Goal: Complete application form

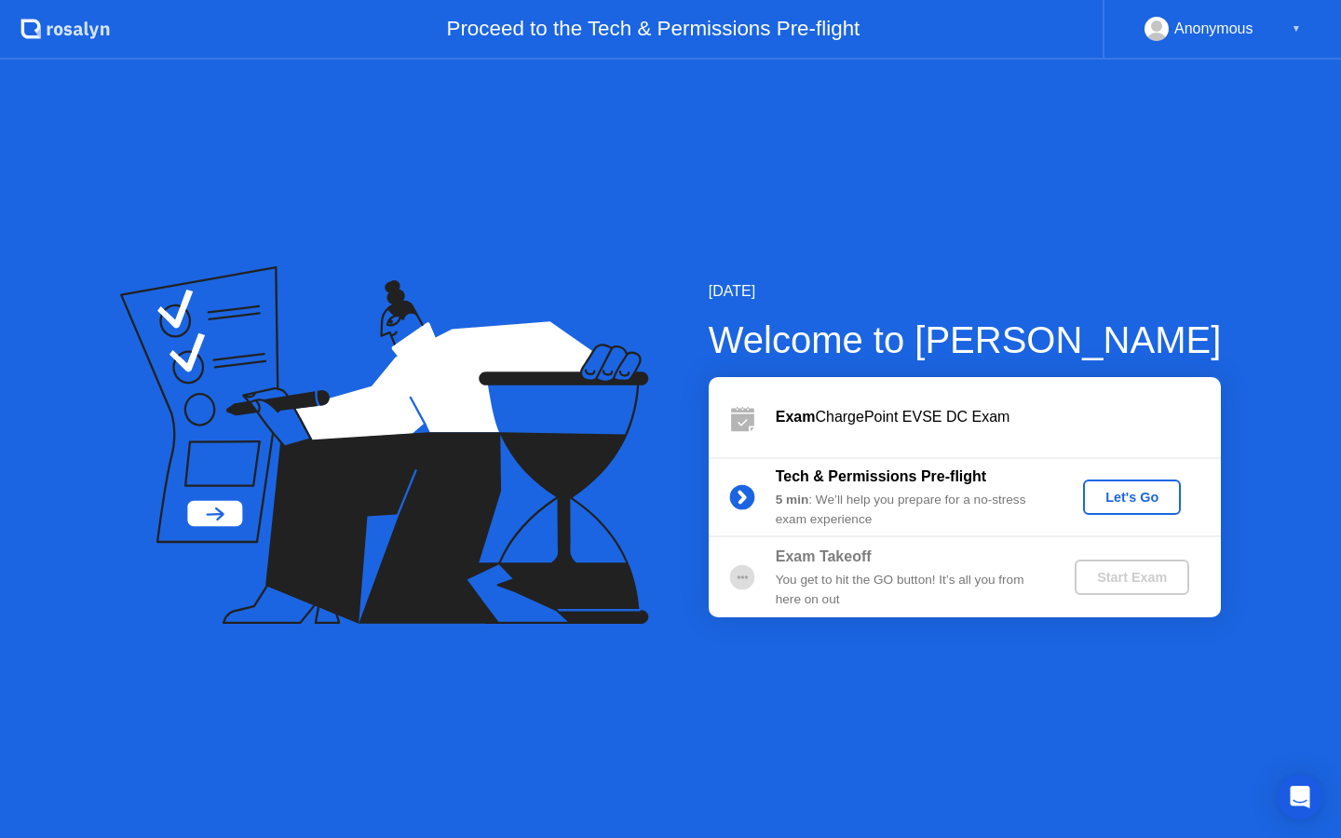
click at [1105, 496] on div "Let's Go" at bounding box center [1131, 497] width 83 height 15
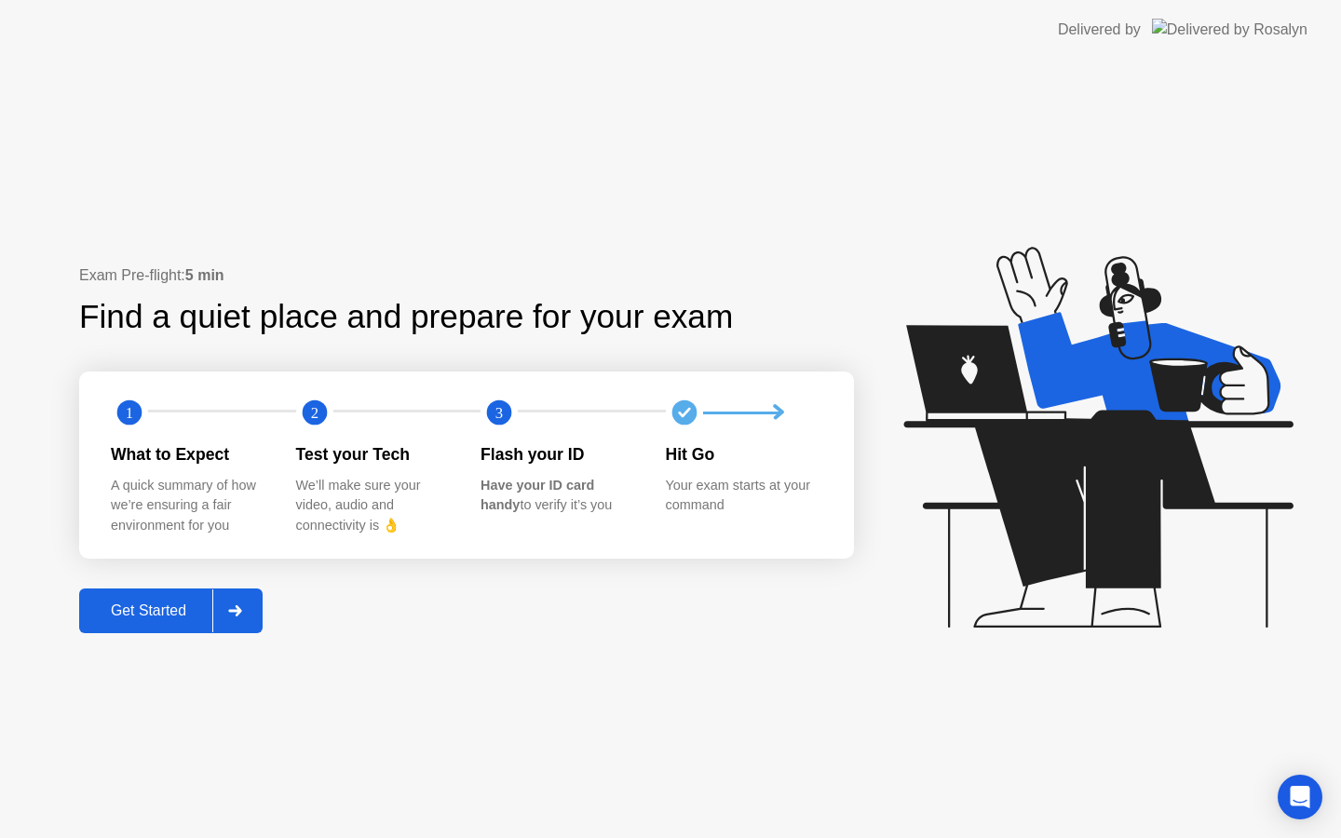
click at [160, 602] on div "Get Started" at bounding box center [149, 610] width 128 height 17
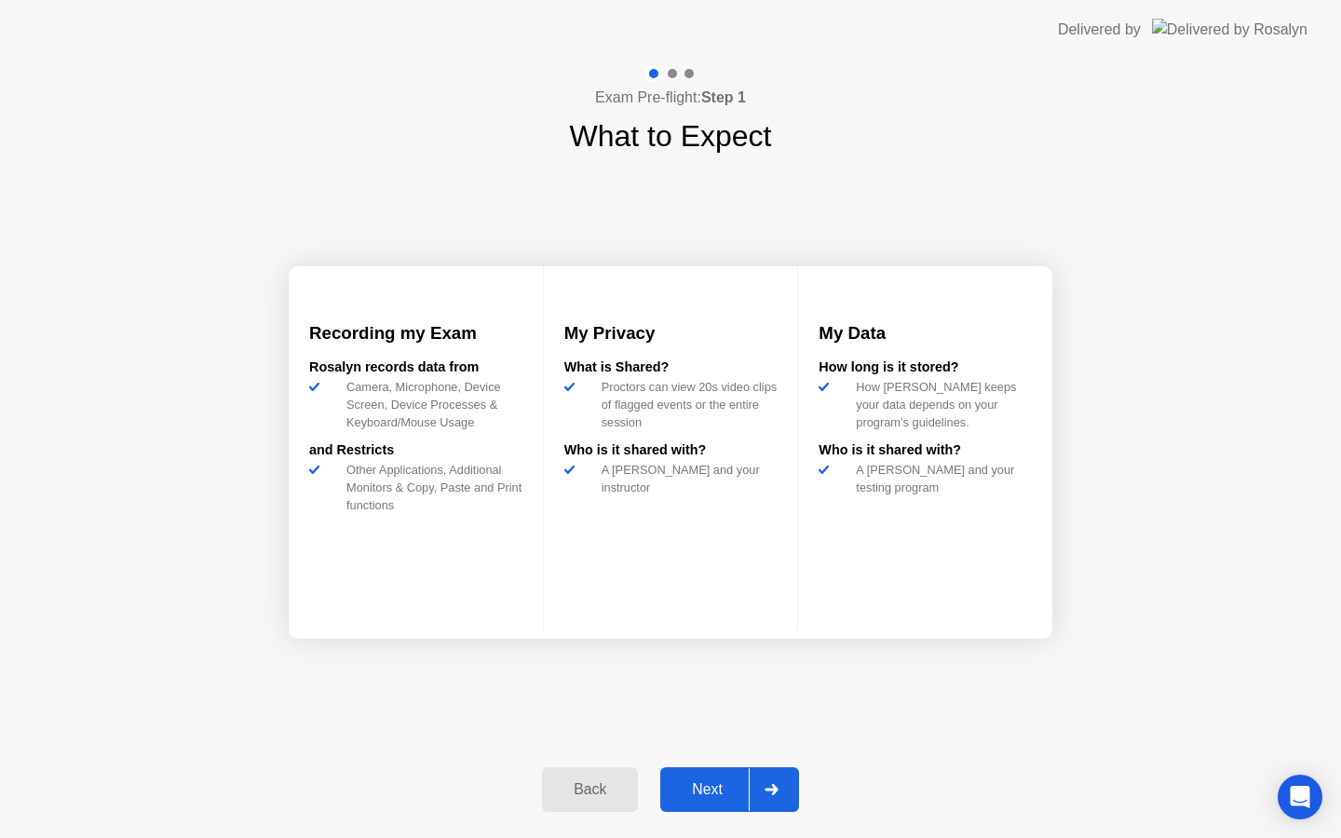
click at [721, 798] on div "Next" at bounding box center [707, 789] width 83 height 17
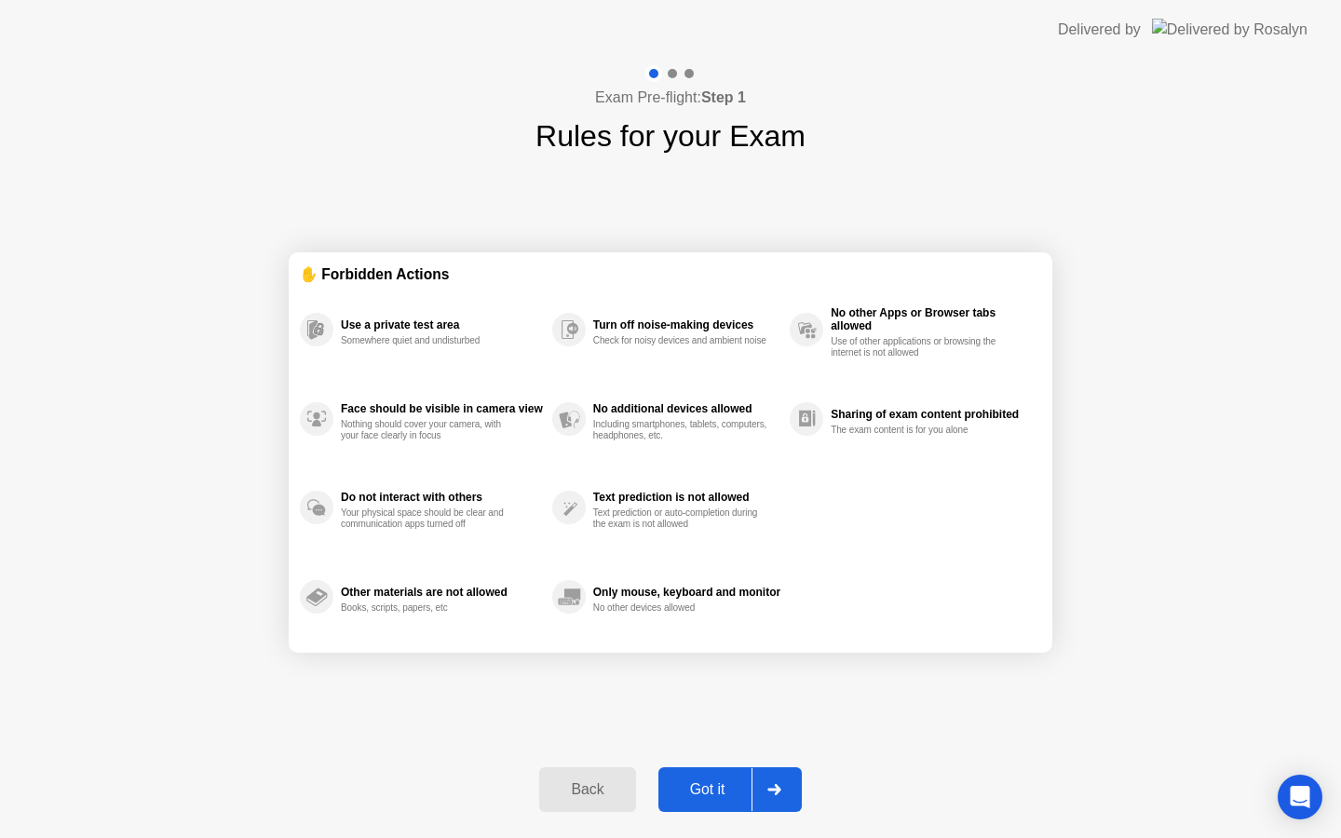
click at [701, 793] on div "Got it" at bounding box center [708, 789] width 88 height 17
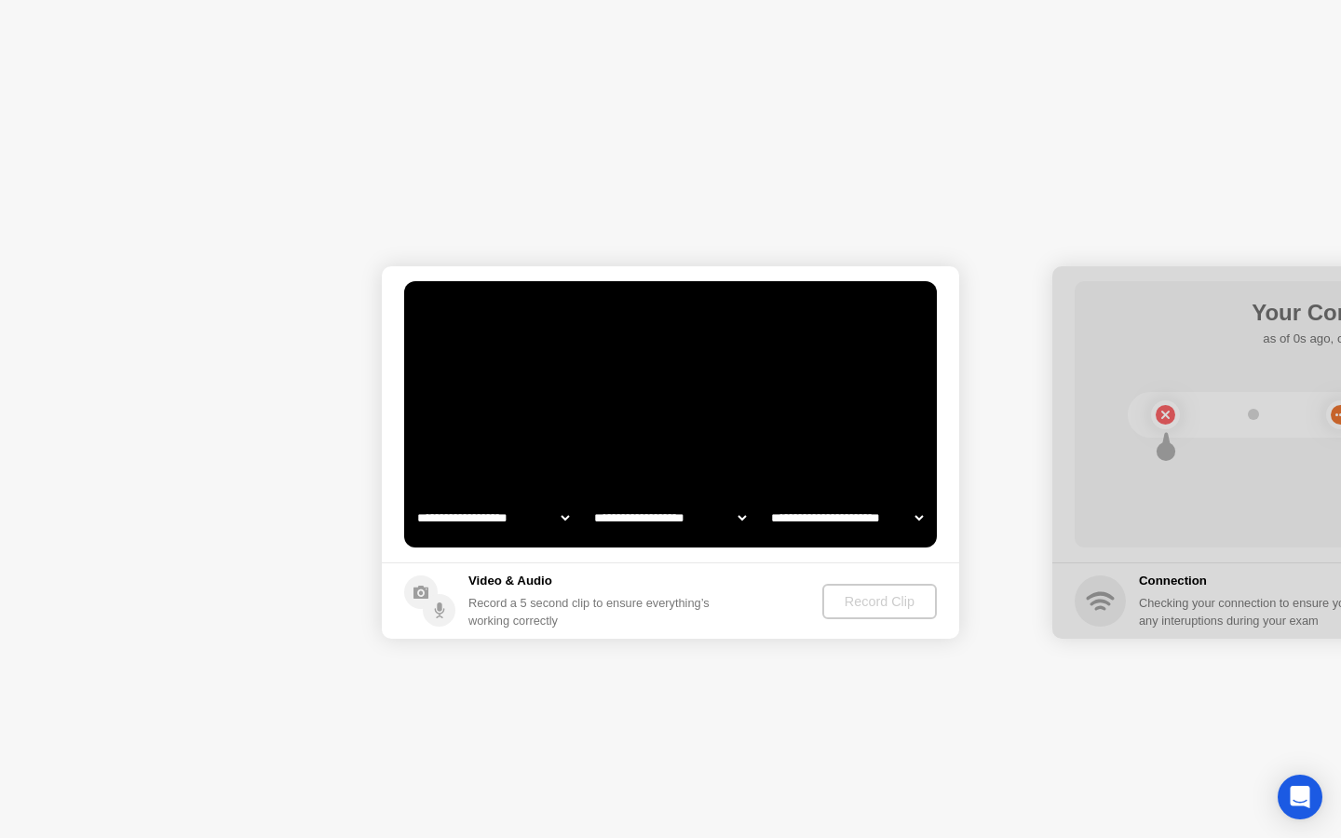
select select "**********"
select select "*******"
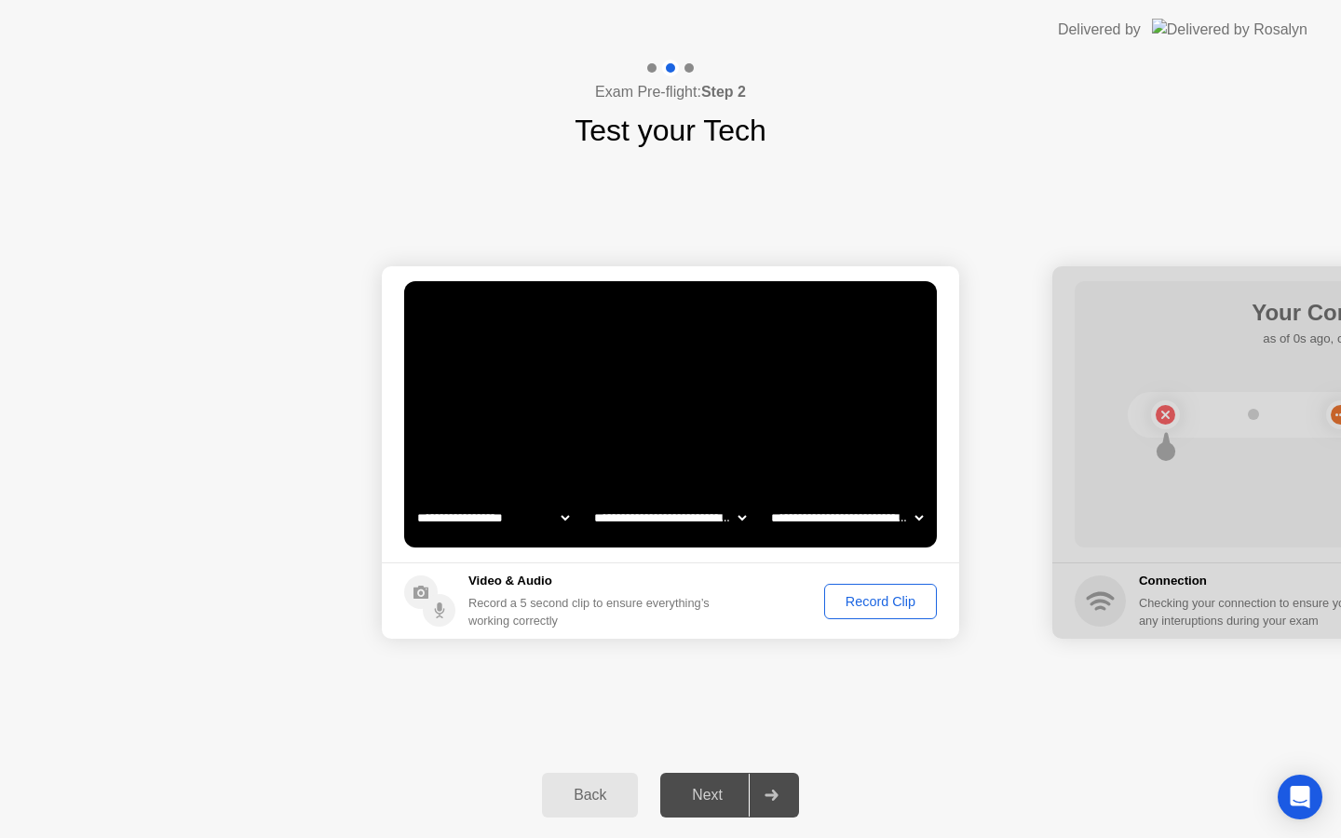
click at [874, 601] on div "Record Clip" at bounding box center [881, 601] width 100 height 15
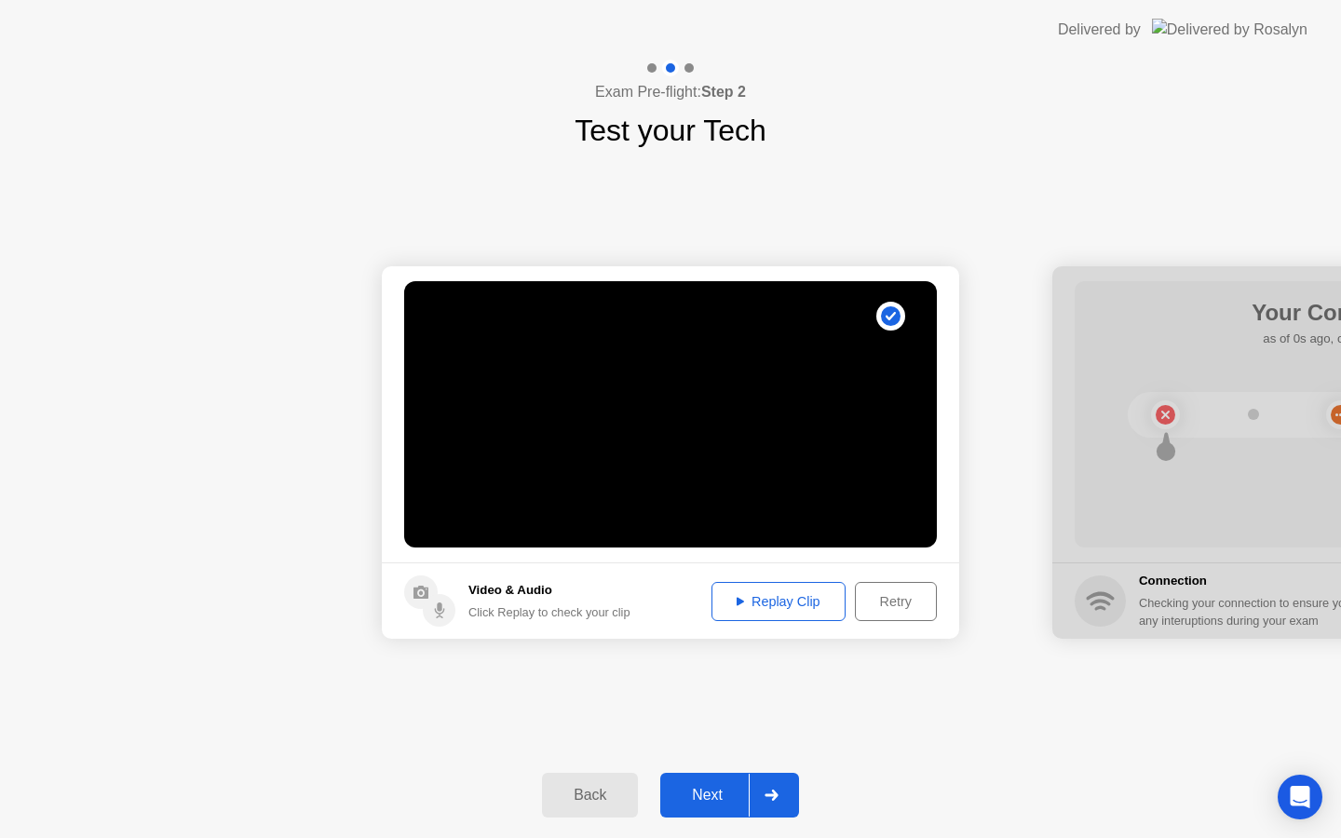
click at [793, 612] on button "Replay Clip" at bounding box center [778, 601] width 134 height 39
click at [699, 796] on div "Next" at bounding box center [707, 795] width 83 height 17
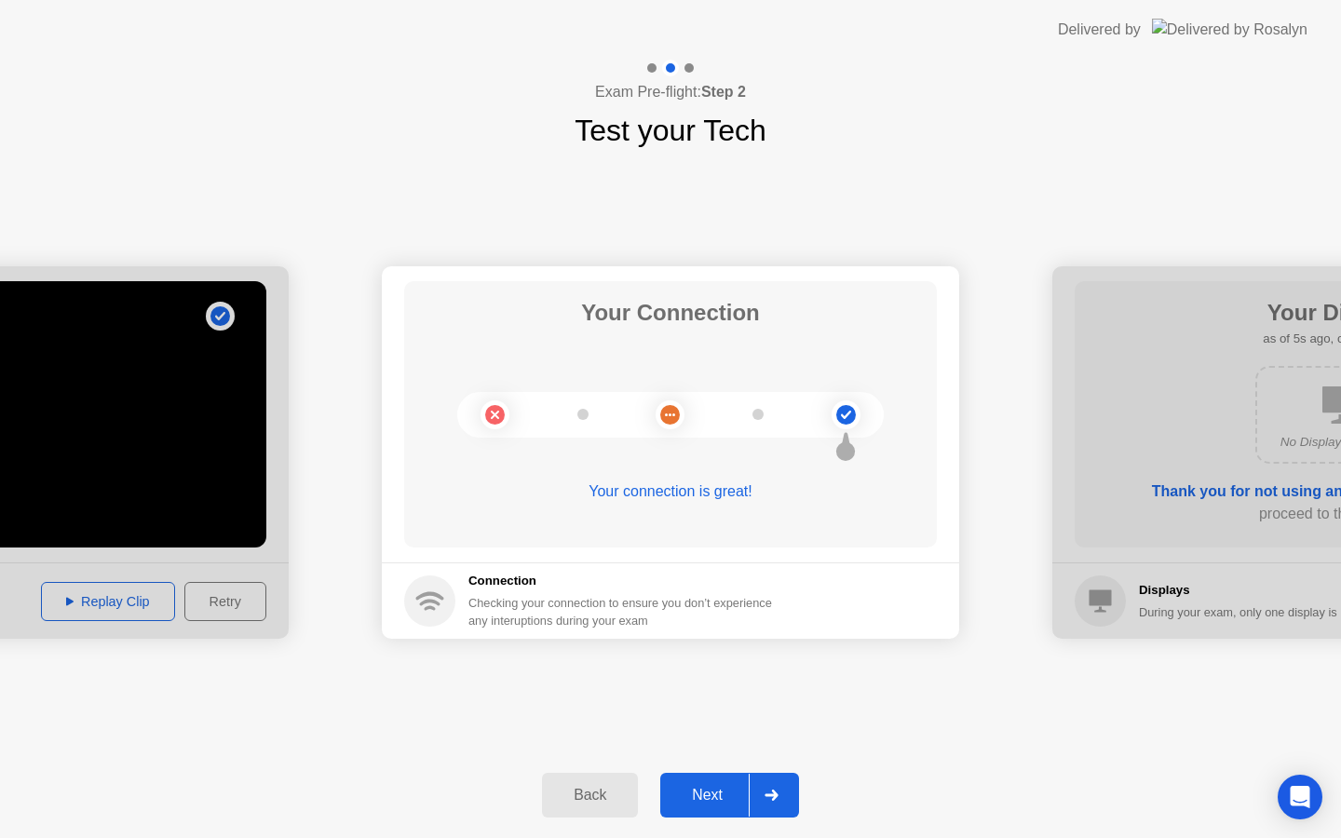
click at [698, 800] on div "Next" at bounding box center [707, 795] width 83 height 17
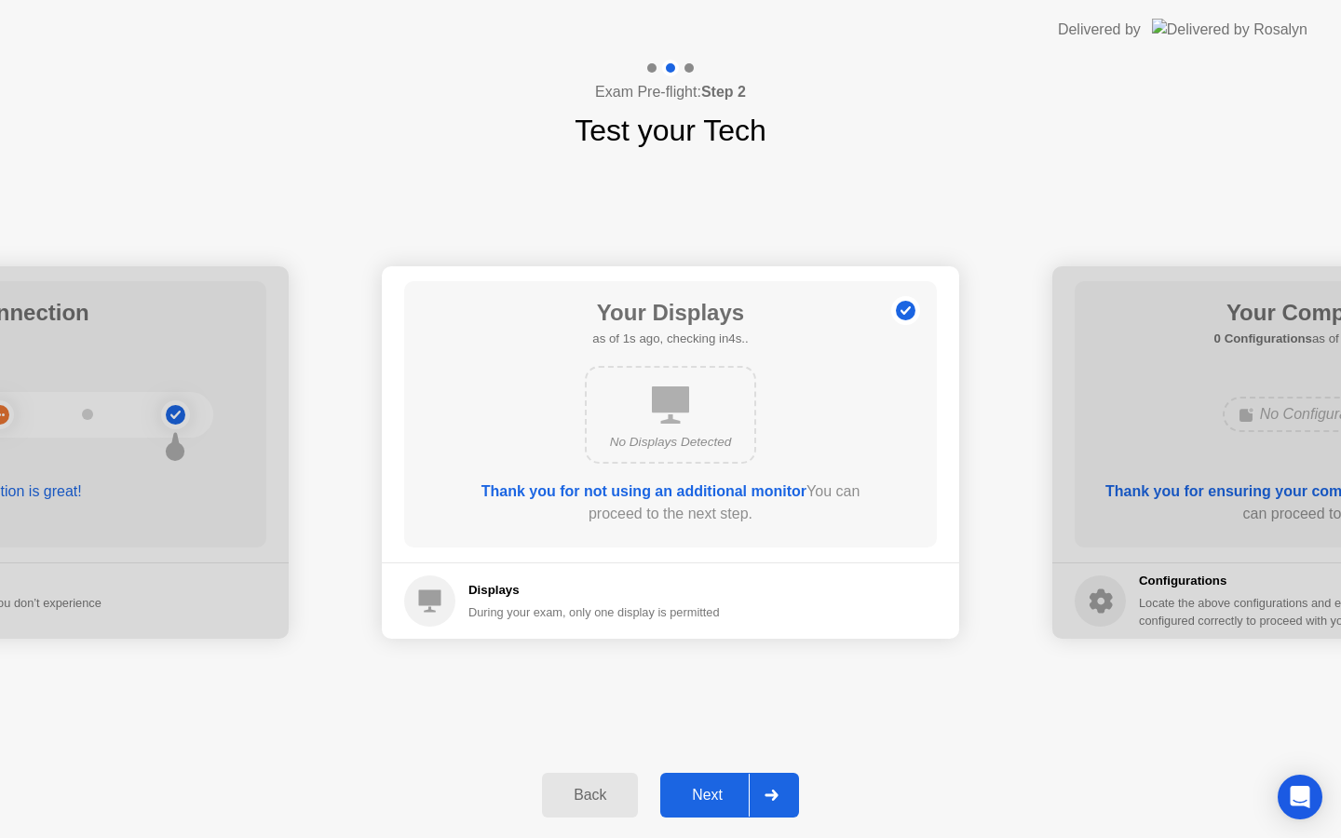
click at [724, 808] on button "Next" at bounding box center [729, 795] width 139 height 45
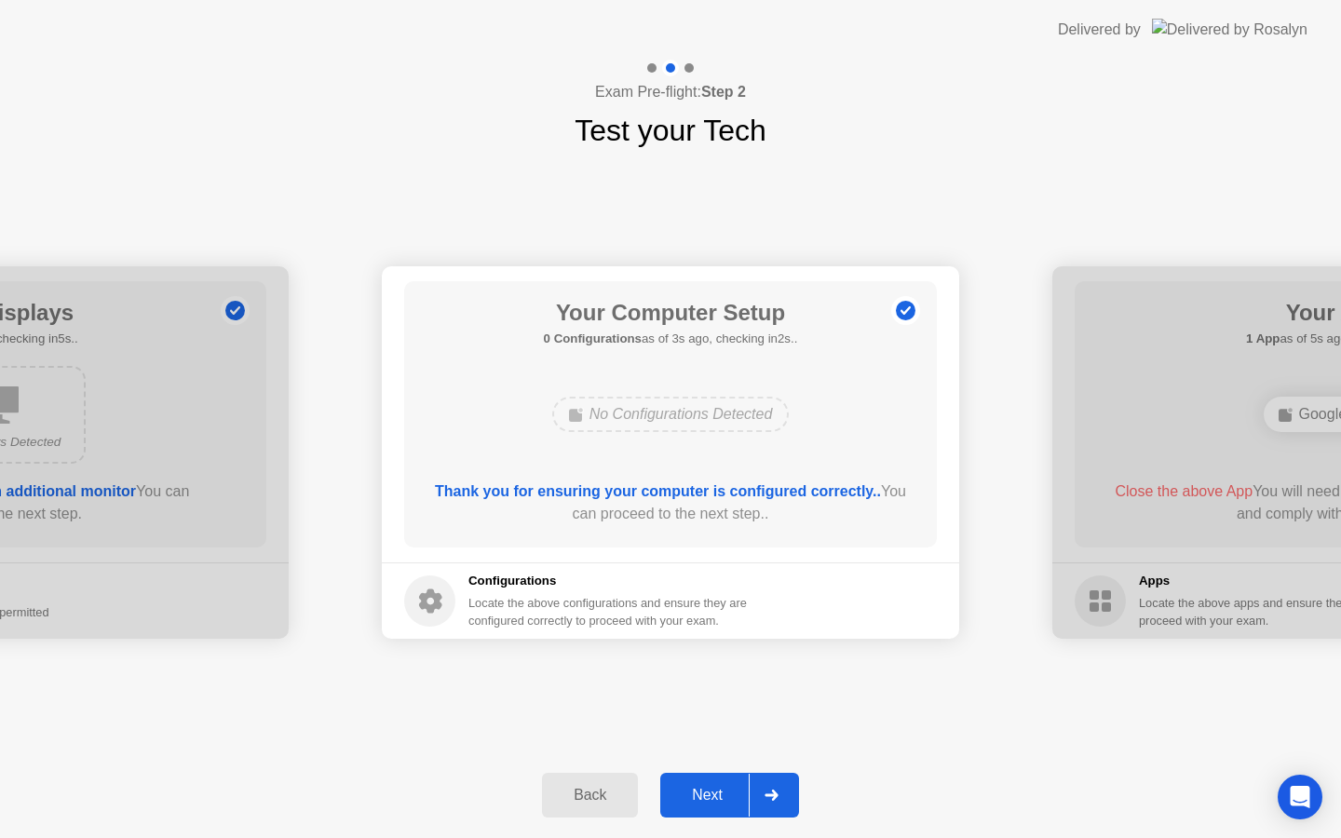
click at [728, 788] on div "Next" at bounding box center [707, 795] width 83 height 17
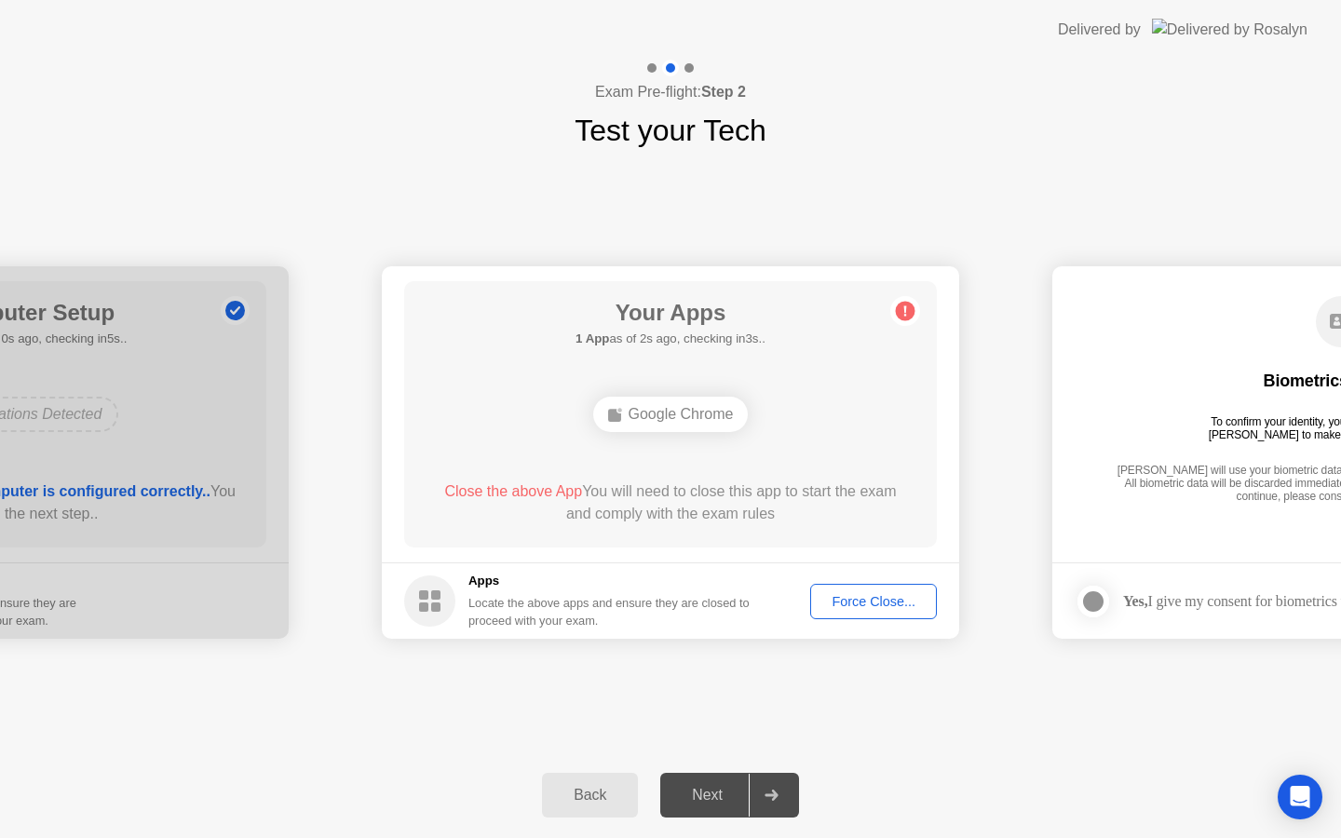
click at [683, 420] on div "Google Chrome" at bounding box center [671, 414] width 156 height 35
click at [837, 594] on div "Force Close..." at bounding box center [874, 601] width 114 height 15
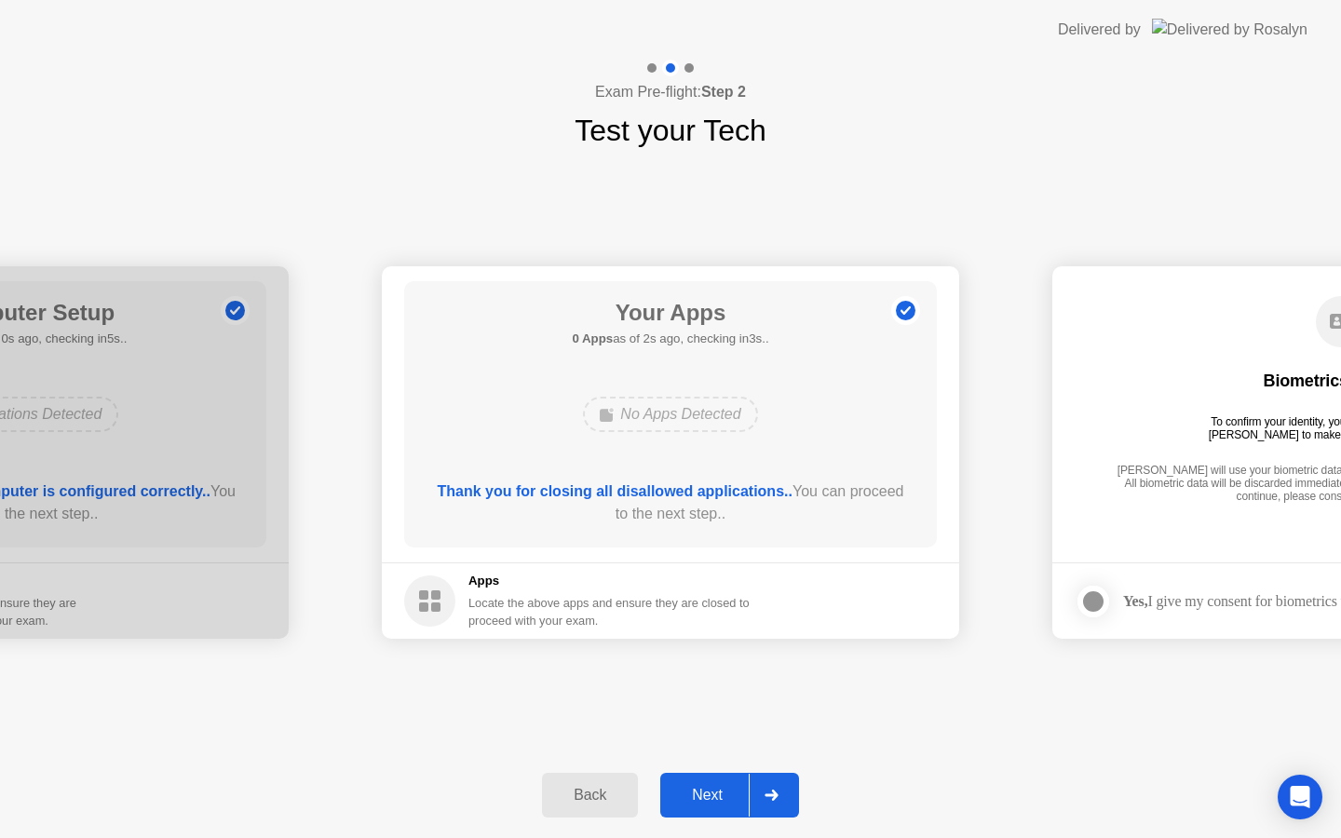
click at [710, 798] on div "Next" at bounding box center [707, 795] width 83 height 17
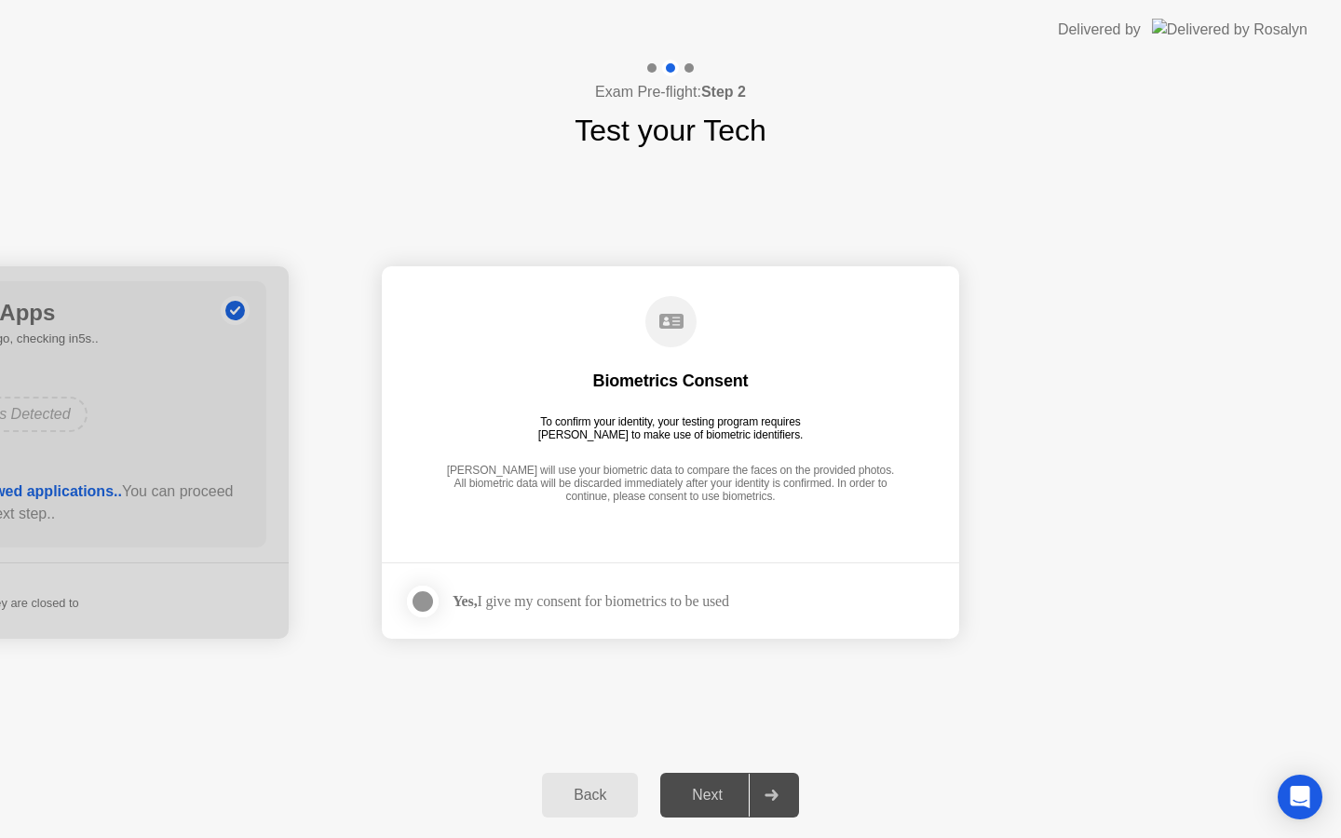
click at [645, 609] on div "Yes, I give my consent for biometrics to be used" at bounding box center [591, 601] width 277 height 18
click at [426, 609] on div at bounding box center [423, 601] width 22 height 22
click at [694, 787] on div "Next" at bounding box center [707, 795] width 83 height 17
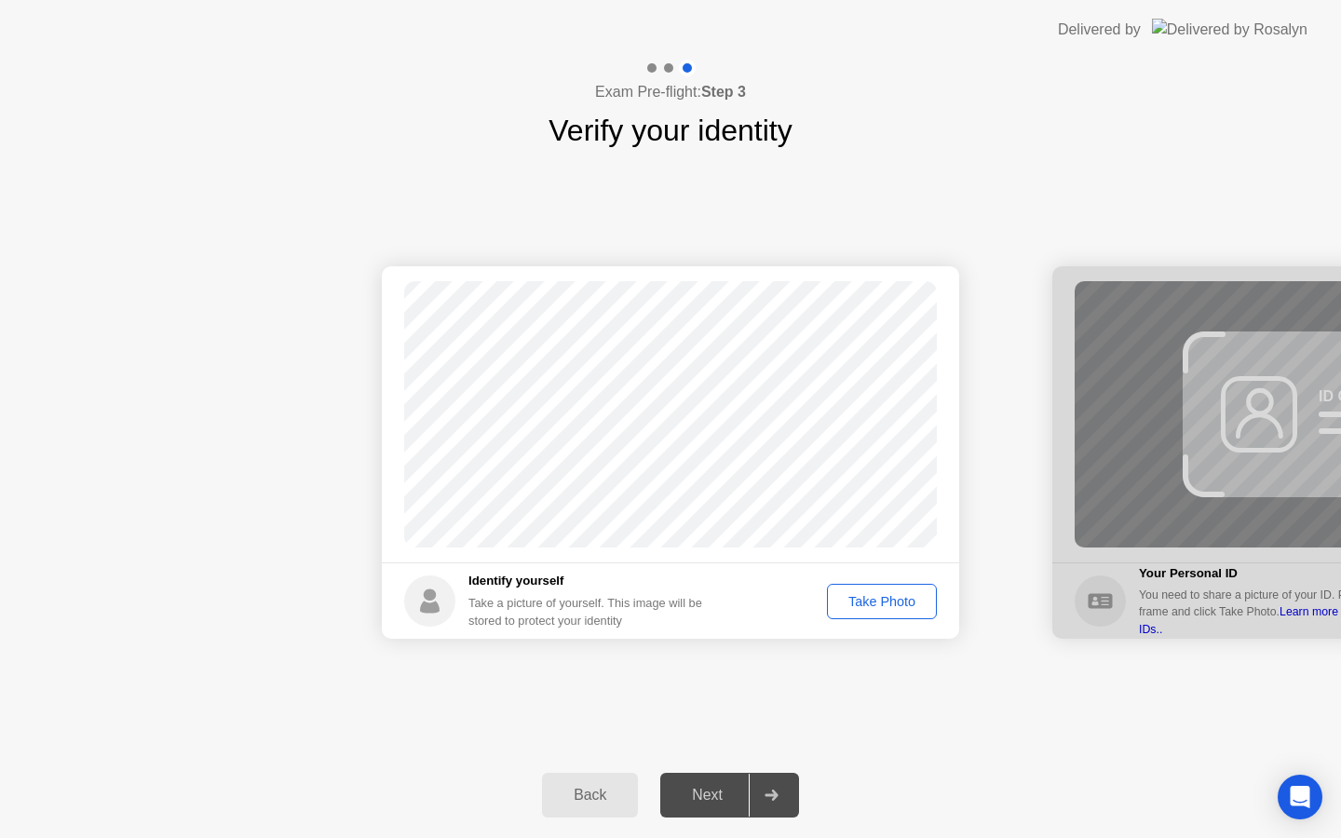
click at [860, 607] on div "Take Photo" at bounding box center [881, 601] width 97 height 15
click at [894, 609] on div "Retake" at bounding box center [894, 601] width 73 height 15
click at [893, 609] on div "Take Photo" at bounding box center [881, 601] width 97 height 15
click at [721, 799] on div "Next" at bounding box center [707, 795] width 83 height 17
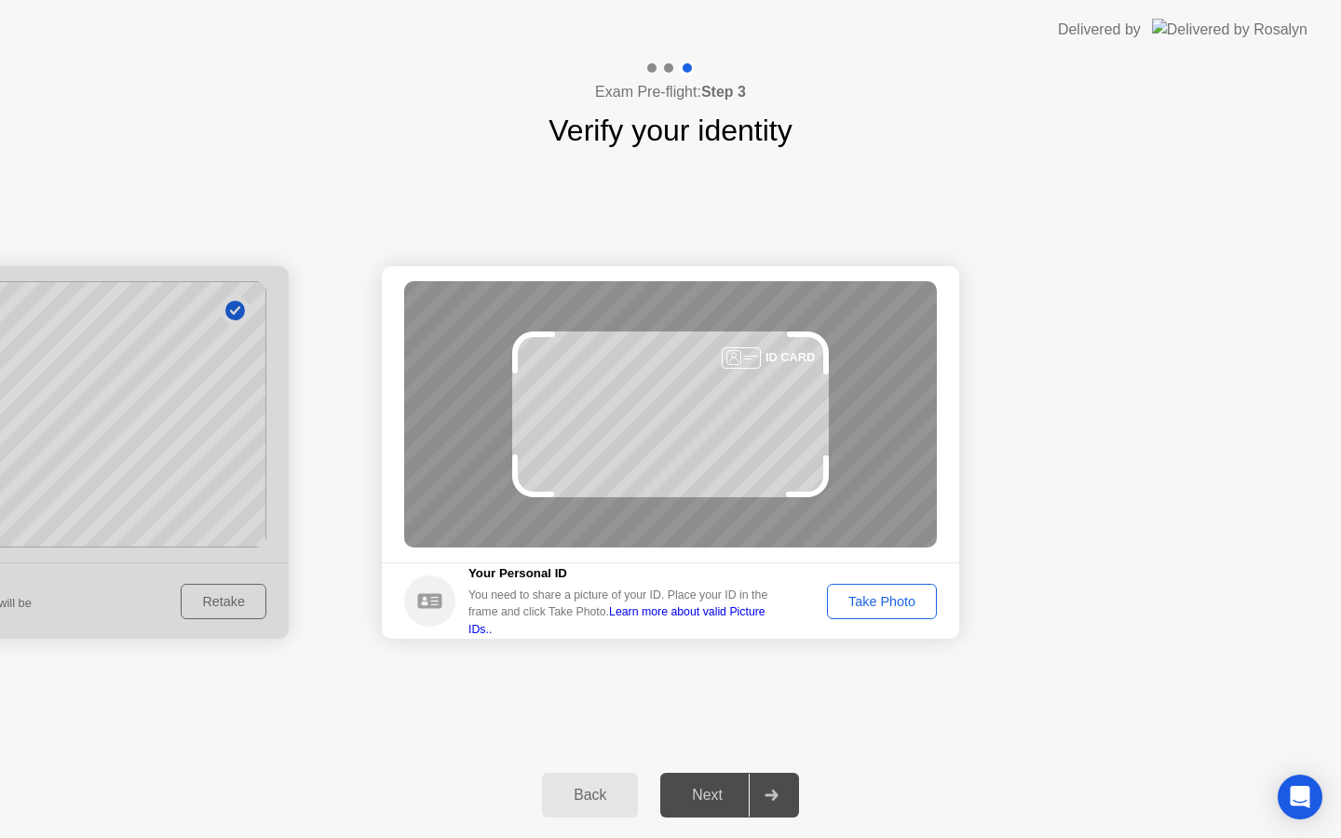
click at [878, 603] on div "Take Photo" at bounding box center [881, 601] width 97 height 15
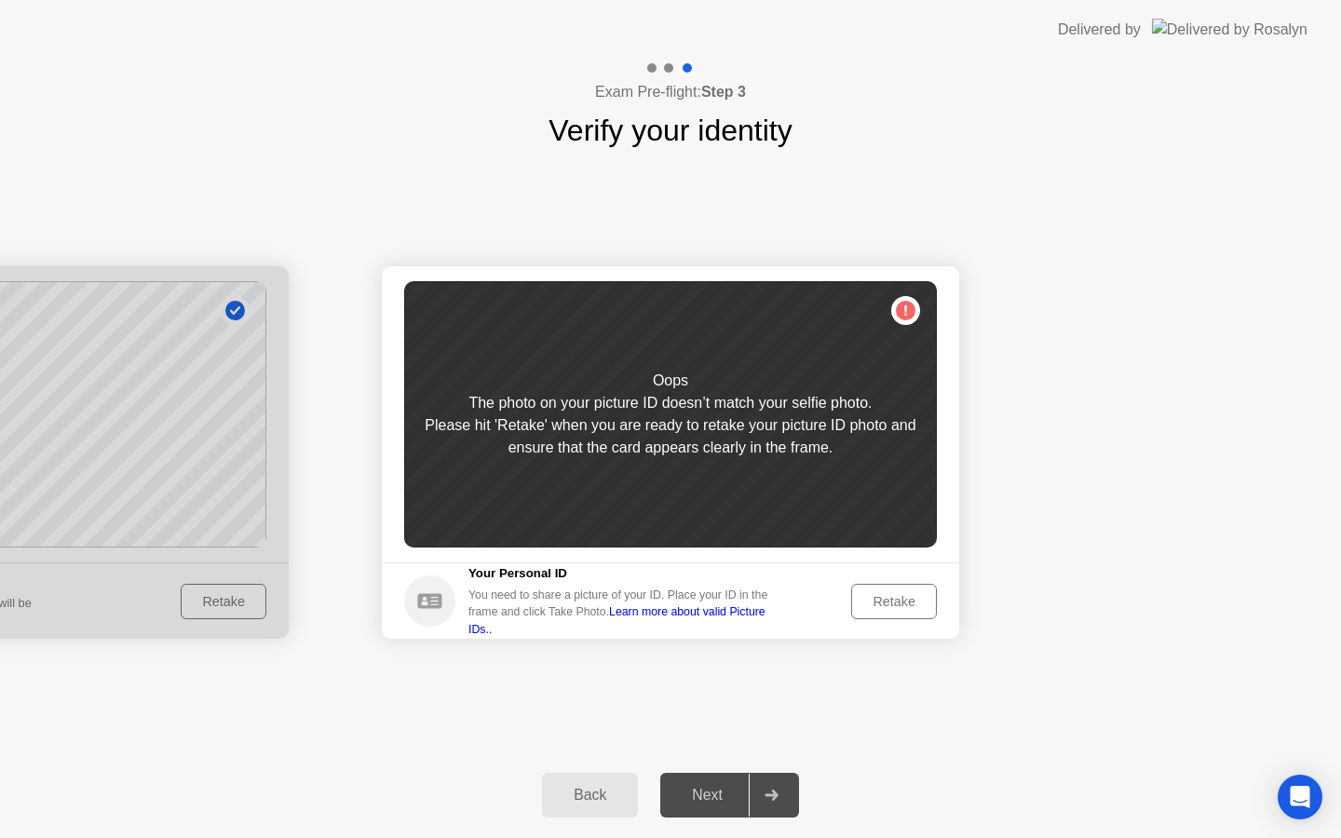
click at [878, 603] on div "Retake" at bounding box center [894, 601] width 73 height 15
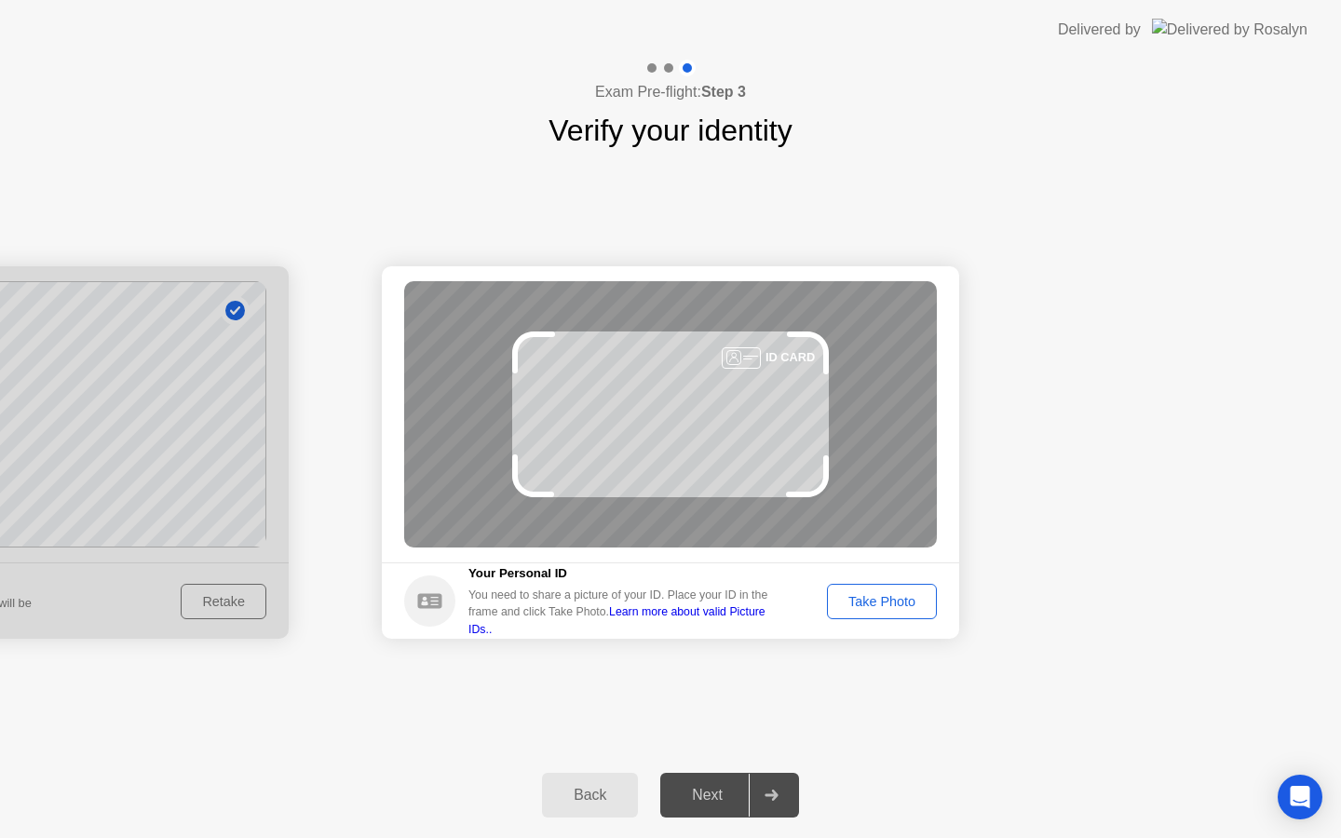
click at [878, 603] on div "Take Photo" at bounding box center [881, 601] width 97 height 15
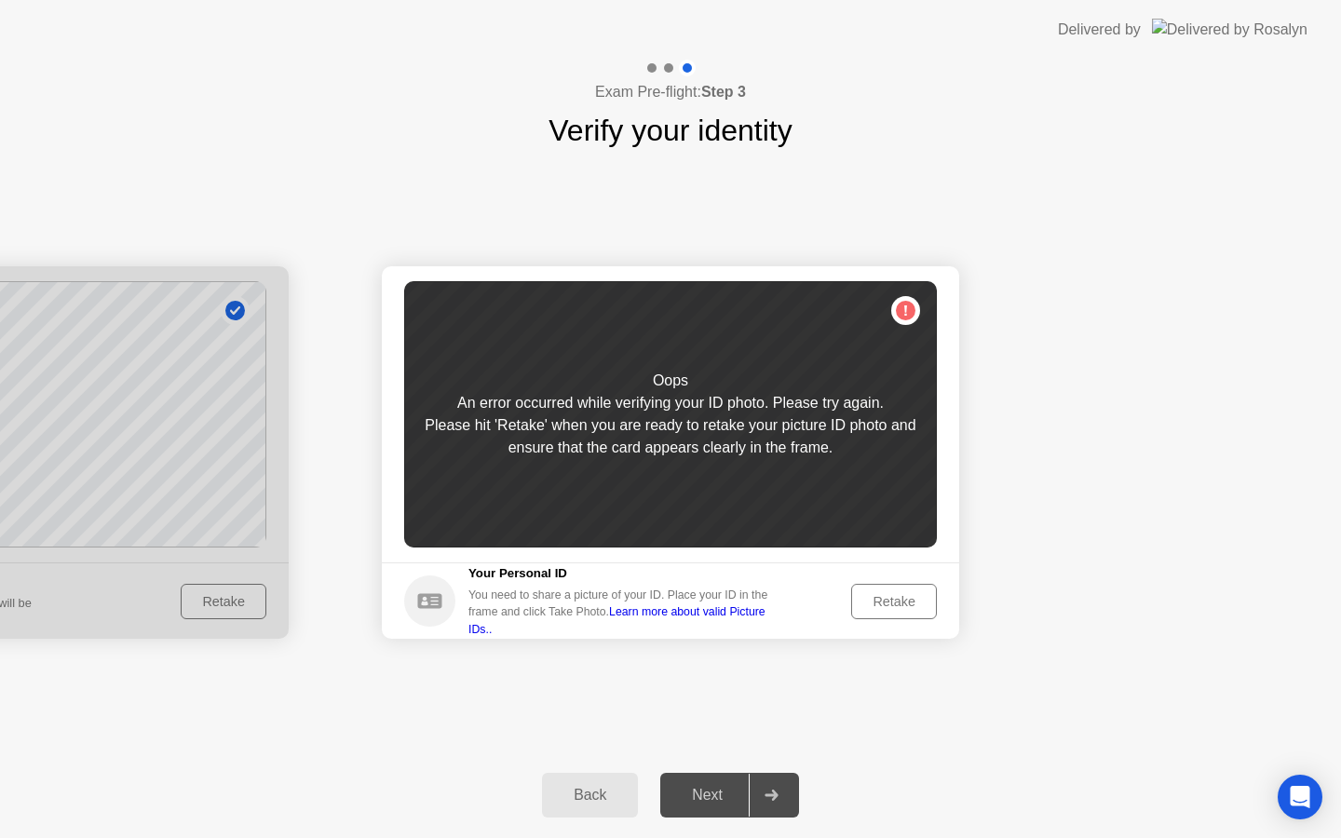
click at [878, 603] on div "Retake" at bounding box center [894, 601] width 73 height 15
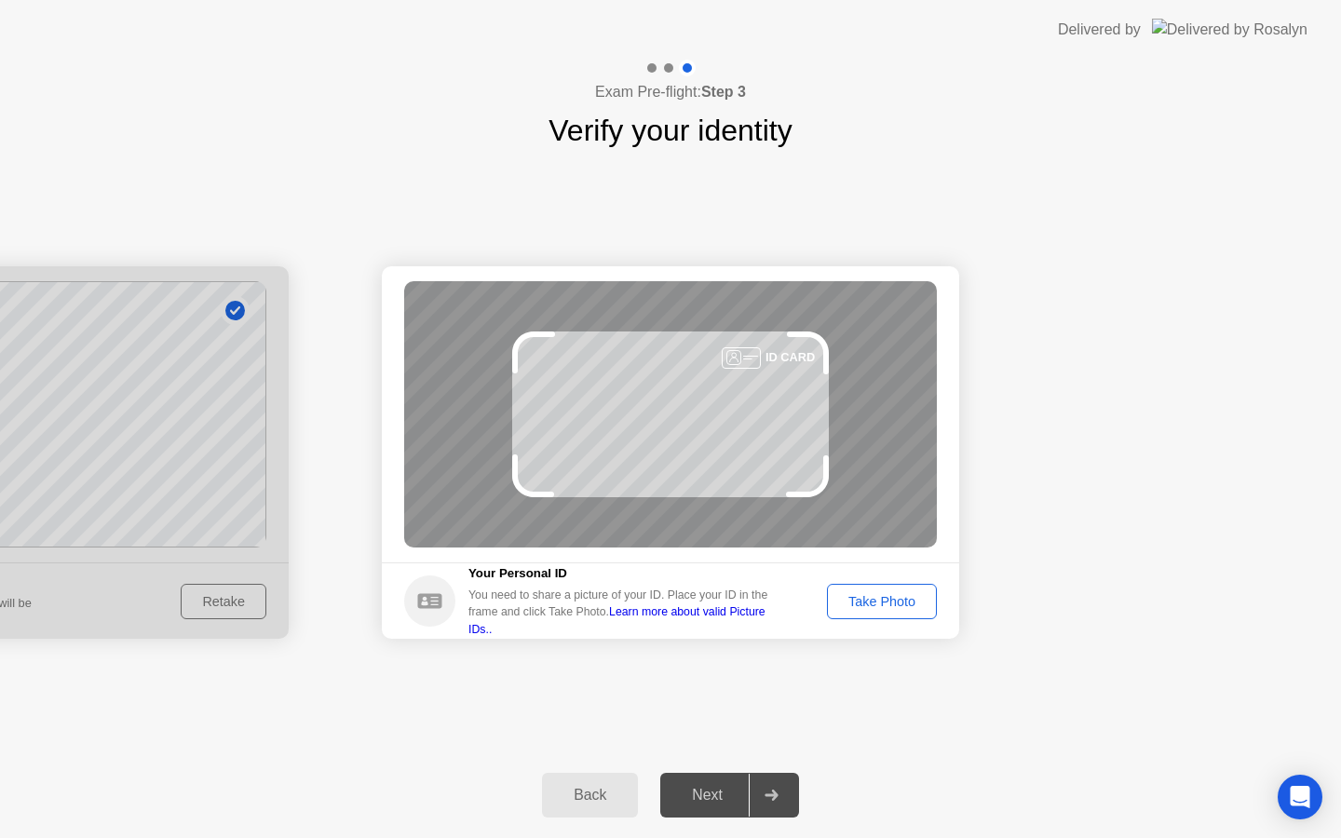
click at [846, 594] on div "Take Photo" at bounding box center [881, 601] width 97 height 15
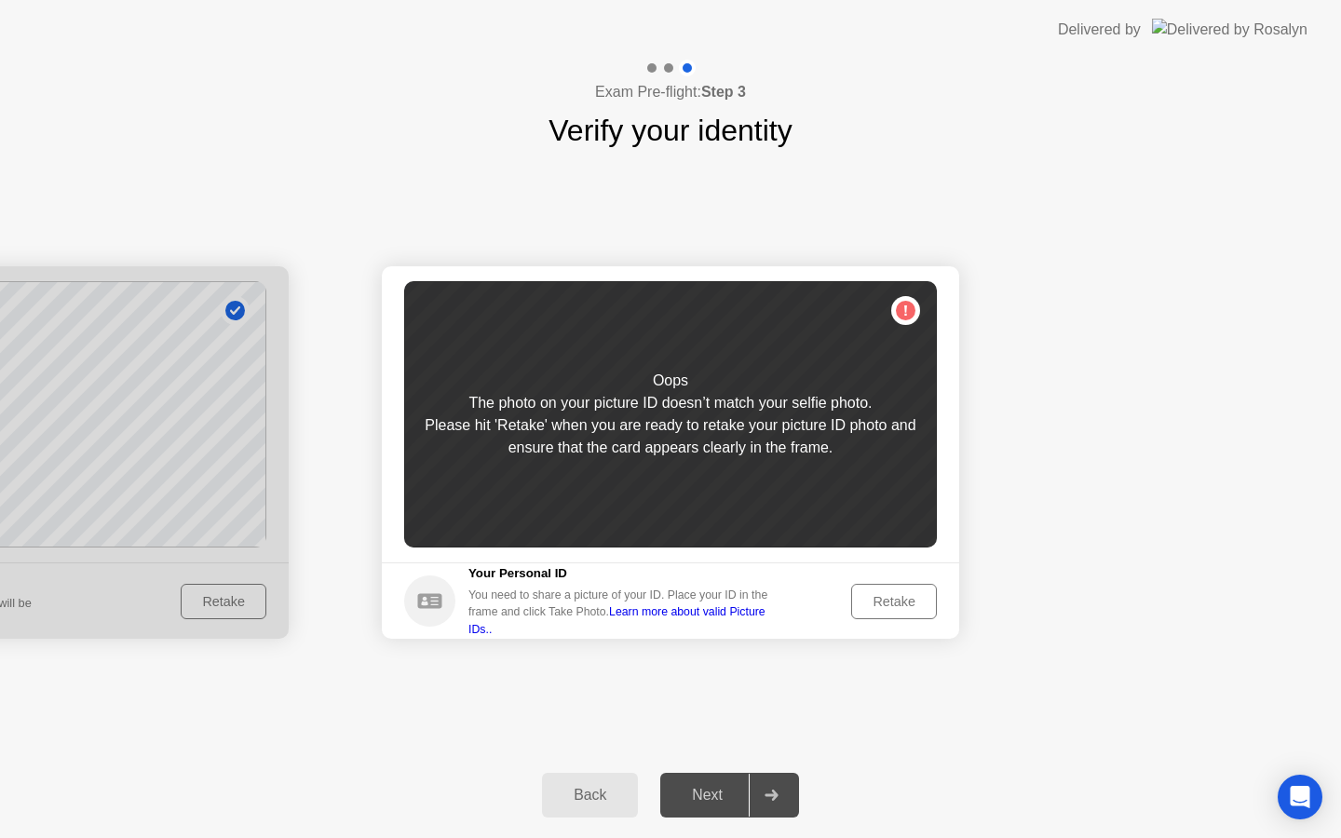
click at [244, 599] on div at bounding box center [-1, 452] width 577 height 372
drag, startPoint x: 625, startPoint y: 555, endPoint x: 723, endPoint y: 555, distance: 97.8
click at [718, 555] on main "Success Photo is correctly taken Unsuccess Photo is not correctly taken. Oops T…" at bounding box center [670, 414] width 577 height 296
click at [559, 806] on button "Back" at bounding box center [590, 795] width 96 height 45
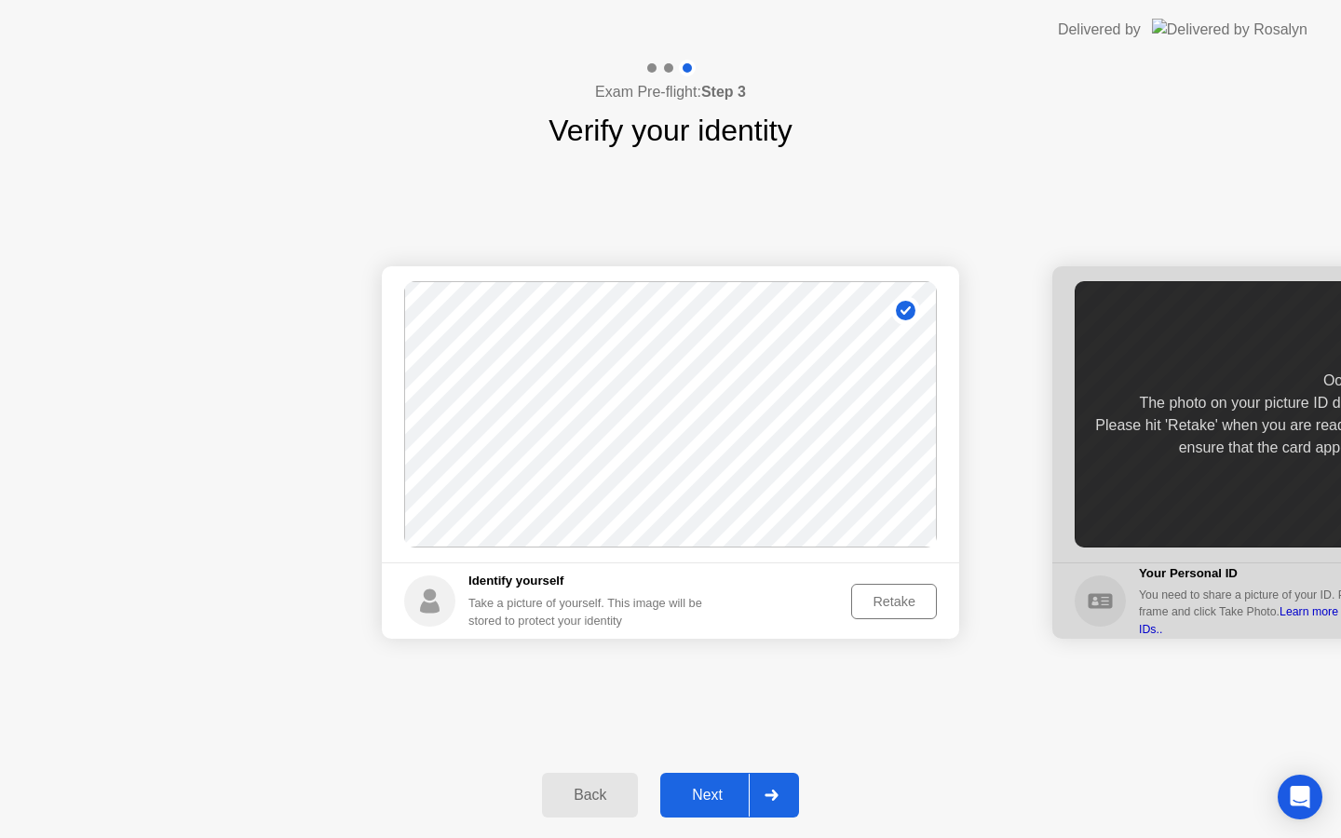
click at [903, 598] on div "Retake" at bounding box center [894, 601] width 73 height 15
click at [903, 598] on div "Take Photo" at bounding box center [881, 601] width 97 height 15
click at [889, 606] on div "Retake" at bounding box center [894, 601] width 73 height 15
click at [889, 606] on div "Take Photo" at bounding box center [881, 601] width 97 height 15
click at [690, 806] on button "Next" at bounding box center [729, 795] width 139 height 45
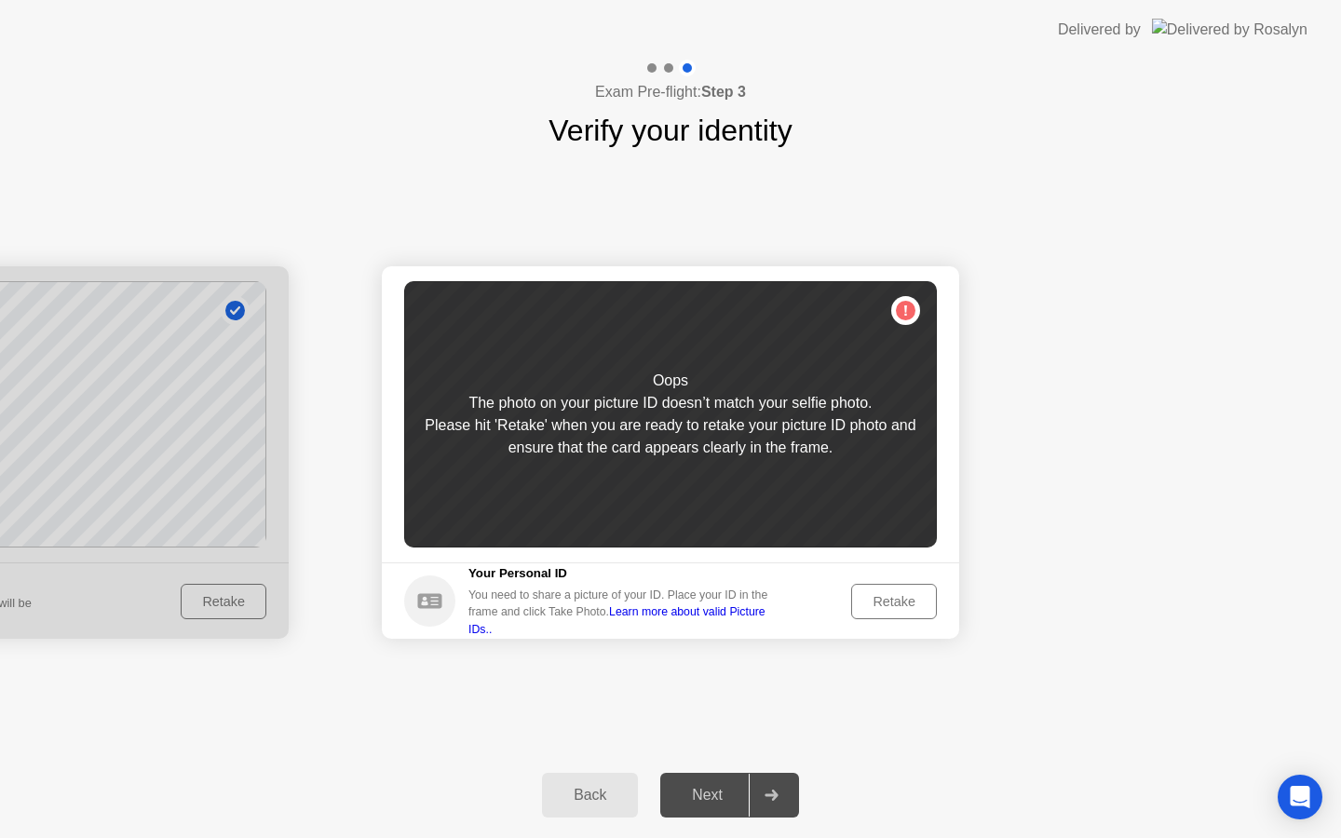
click at [897, 601] on div "Retake" at bounding box center [894, 601] width 73 height 15
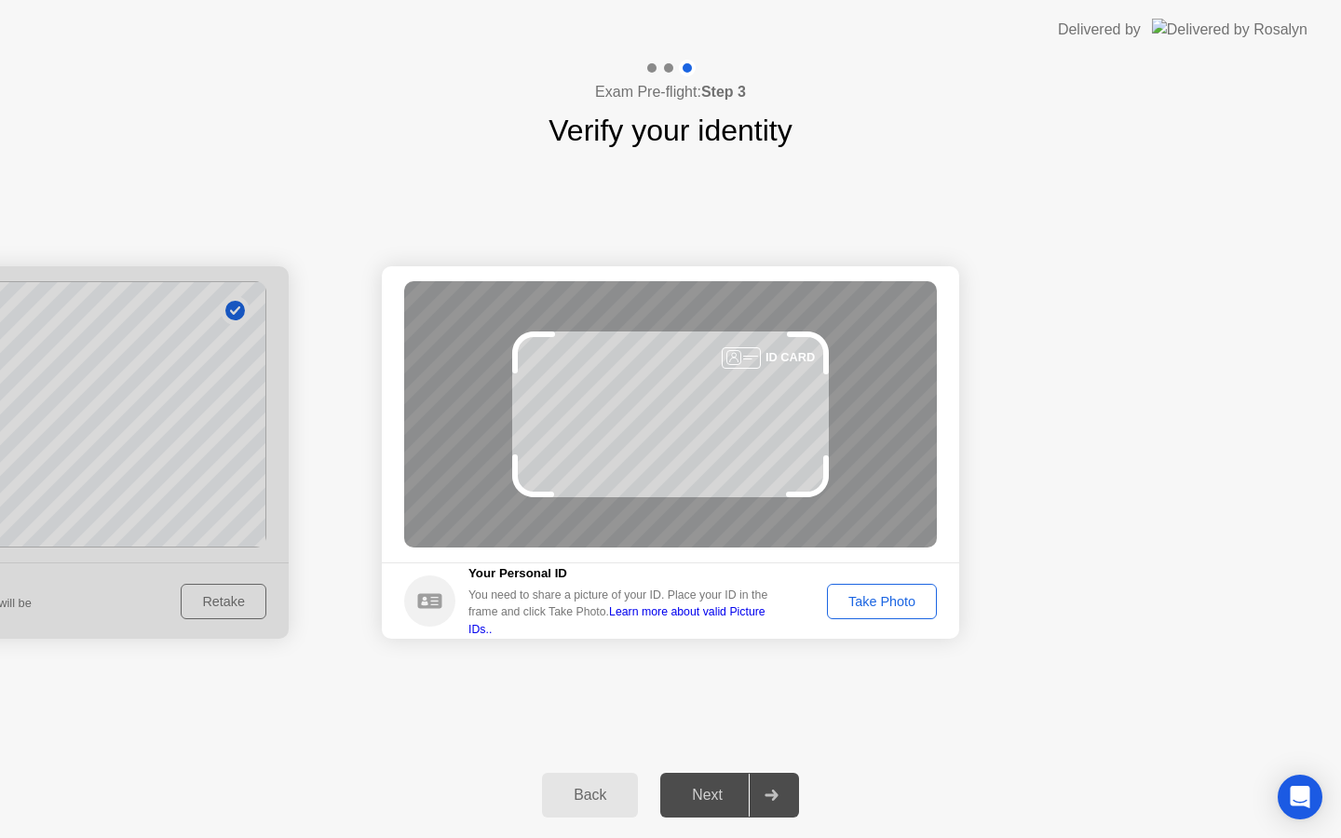
click at [897, 601] on div "Take Photo" at bounding box center [881, 601] width 97 height 15
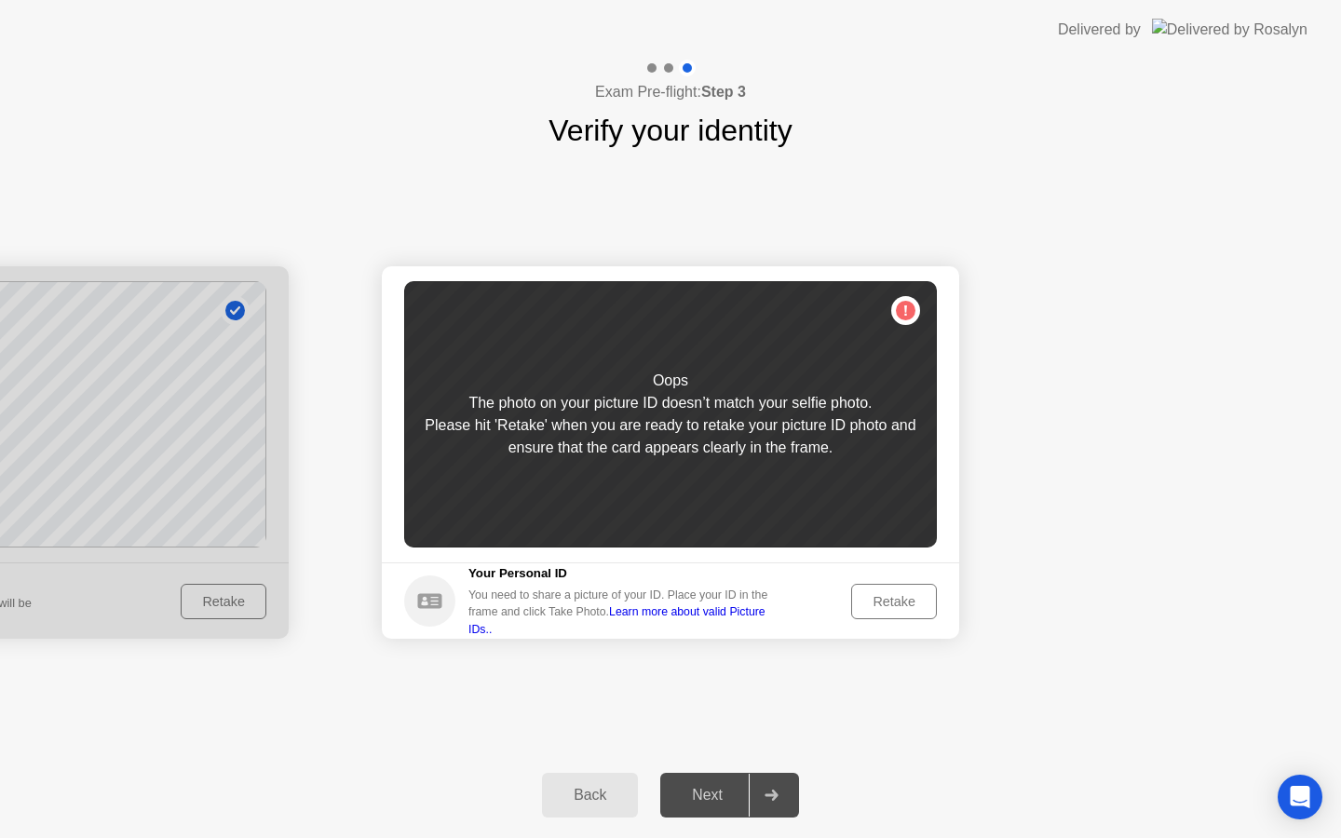
click at [897, 601] on div "Retake" at bounding box center [894, 601] width 73 height 15
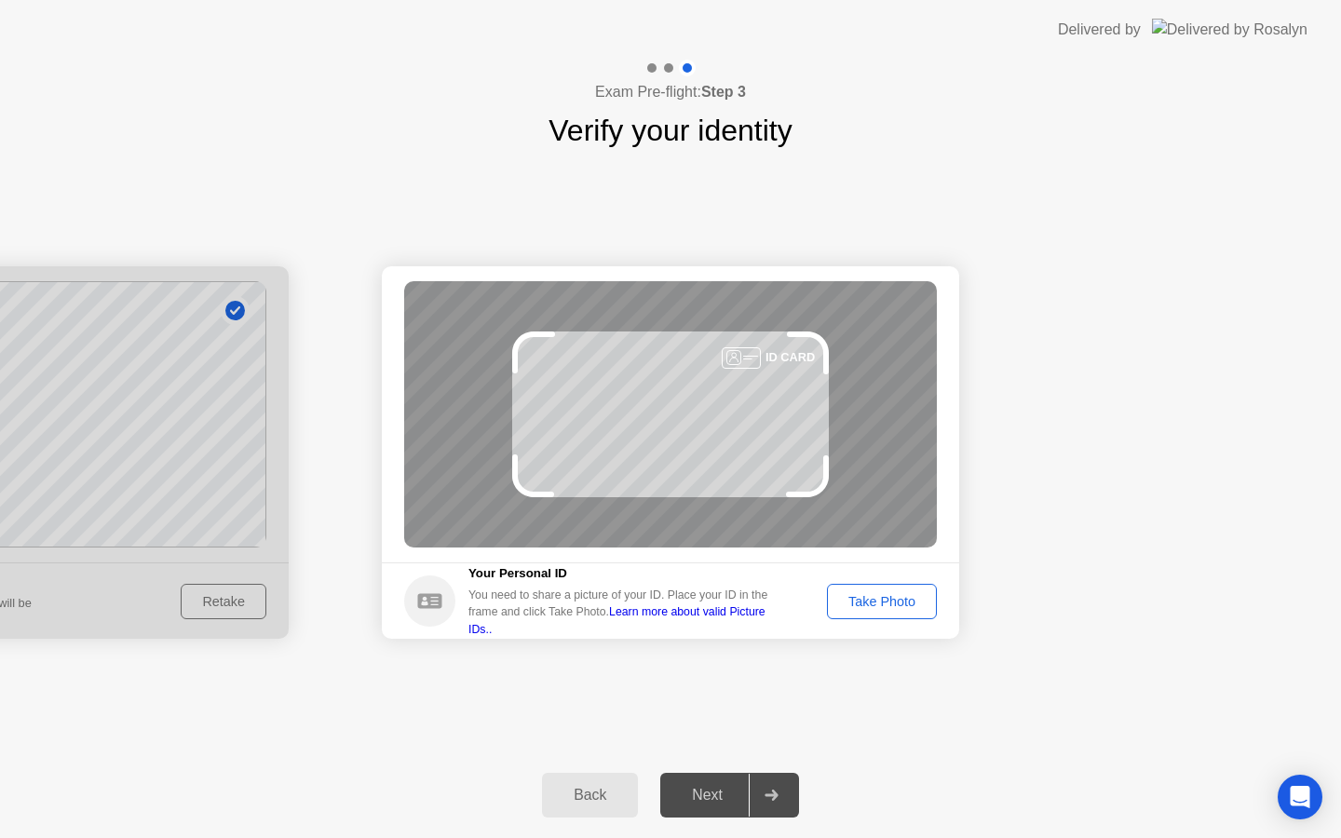
click at [897, 601] on div "Take Photo" at bounding box center [881, 601] width 97 height 15
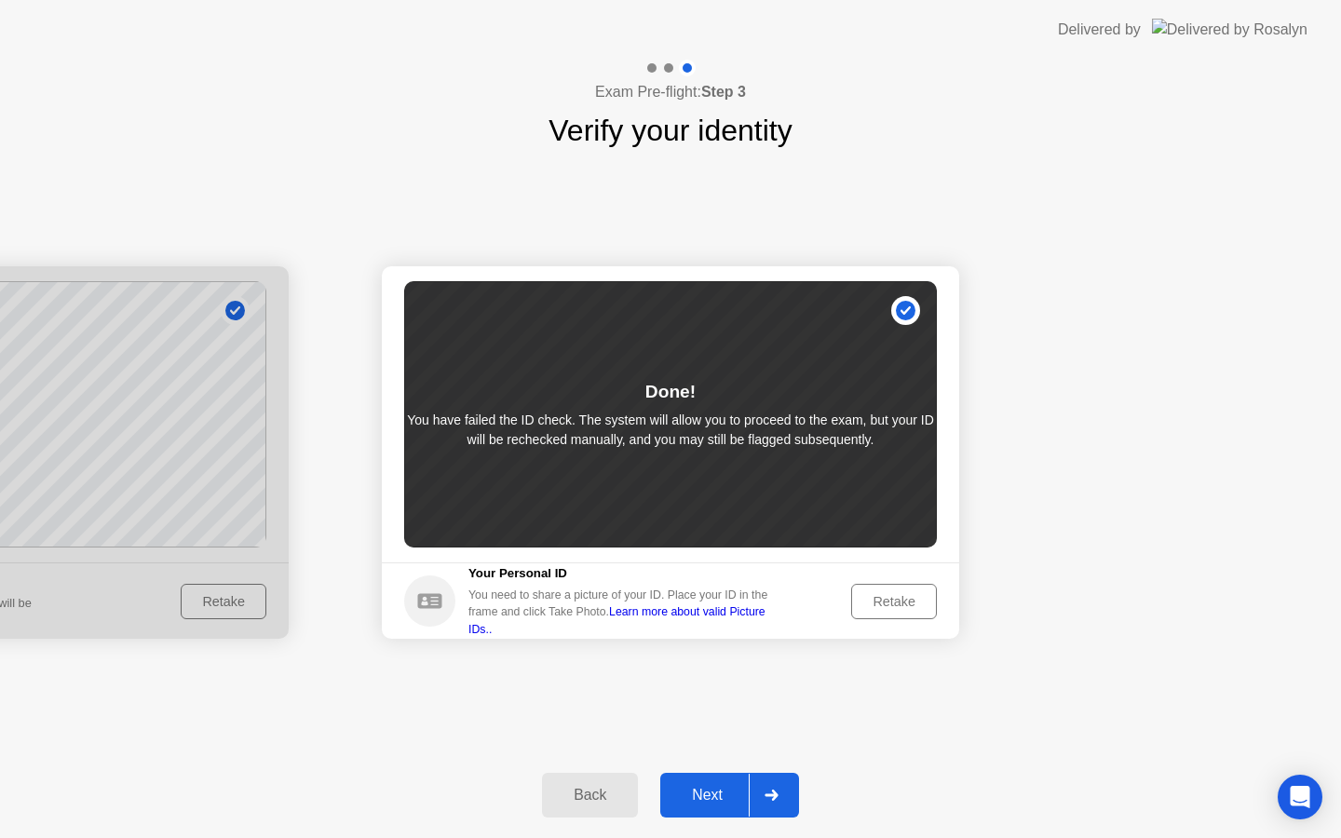
click at [724, 798] on div "Next" at bounding box center [707, 795] width 83 height 17
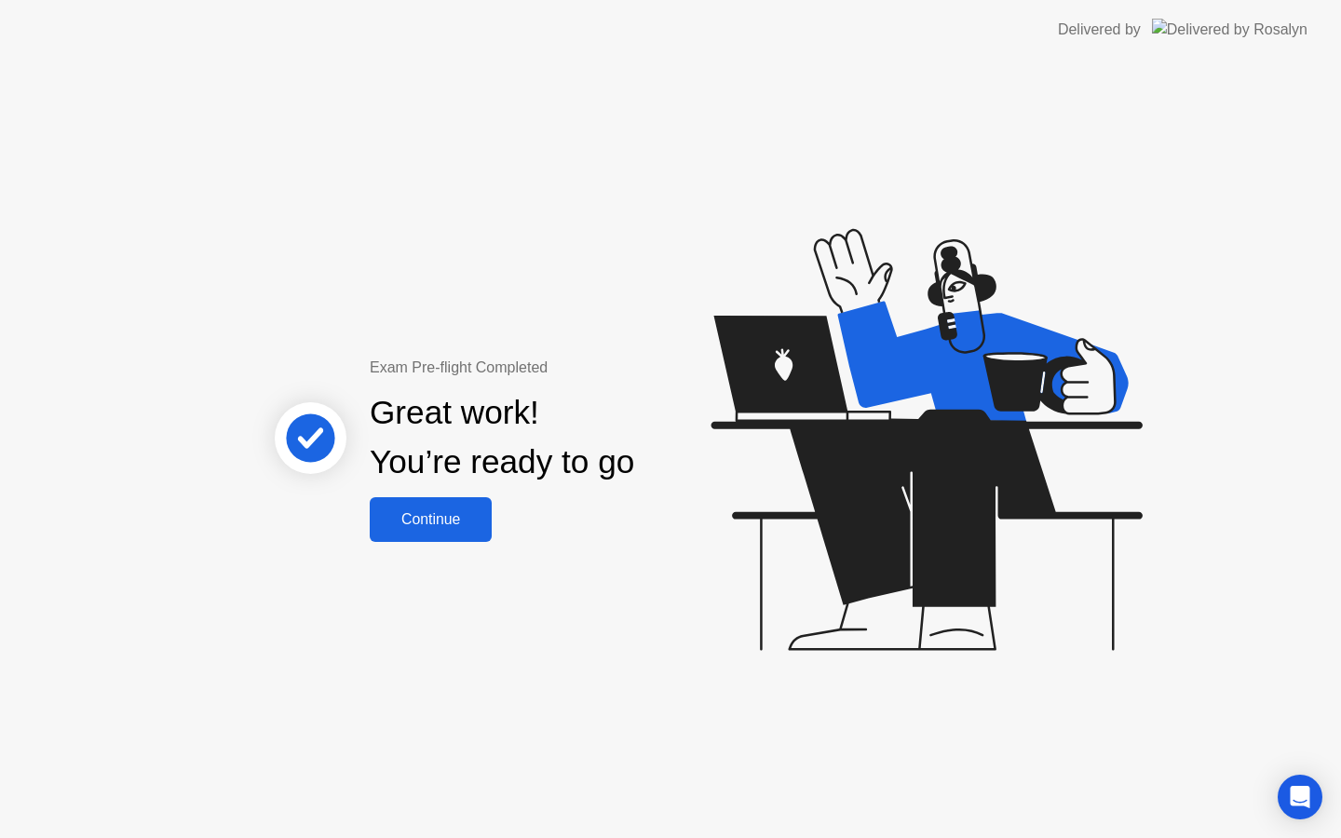
click at [467, 520] on div "Continue" at bounding box center [430, 519] width 111 height 17
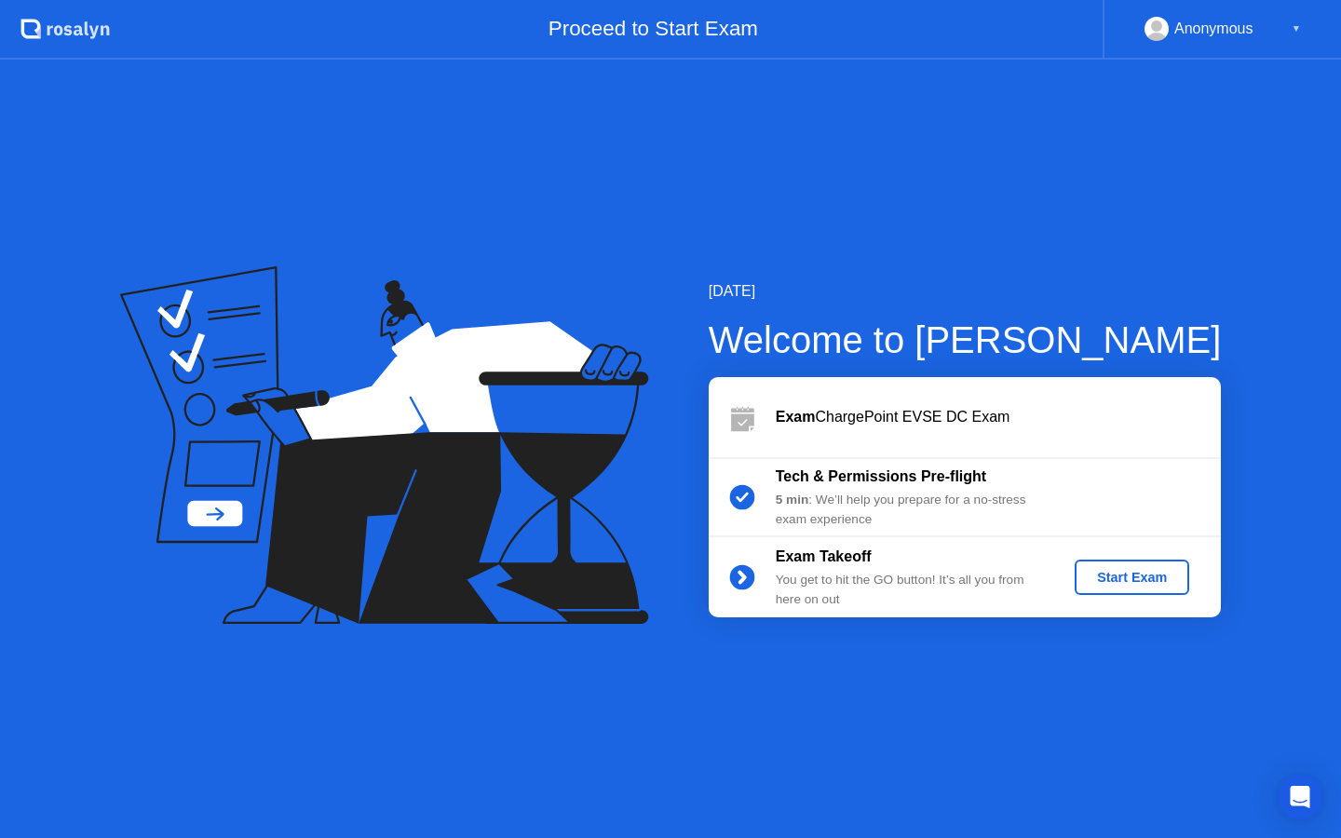
click at [1112, 582] on div "Start Exam" at bounding box center [1132, 577] width 100 height 15
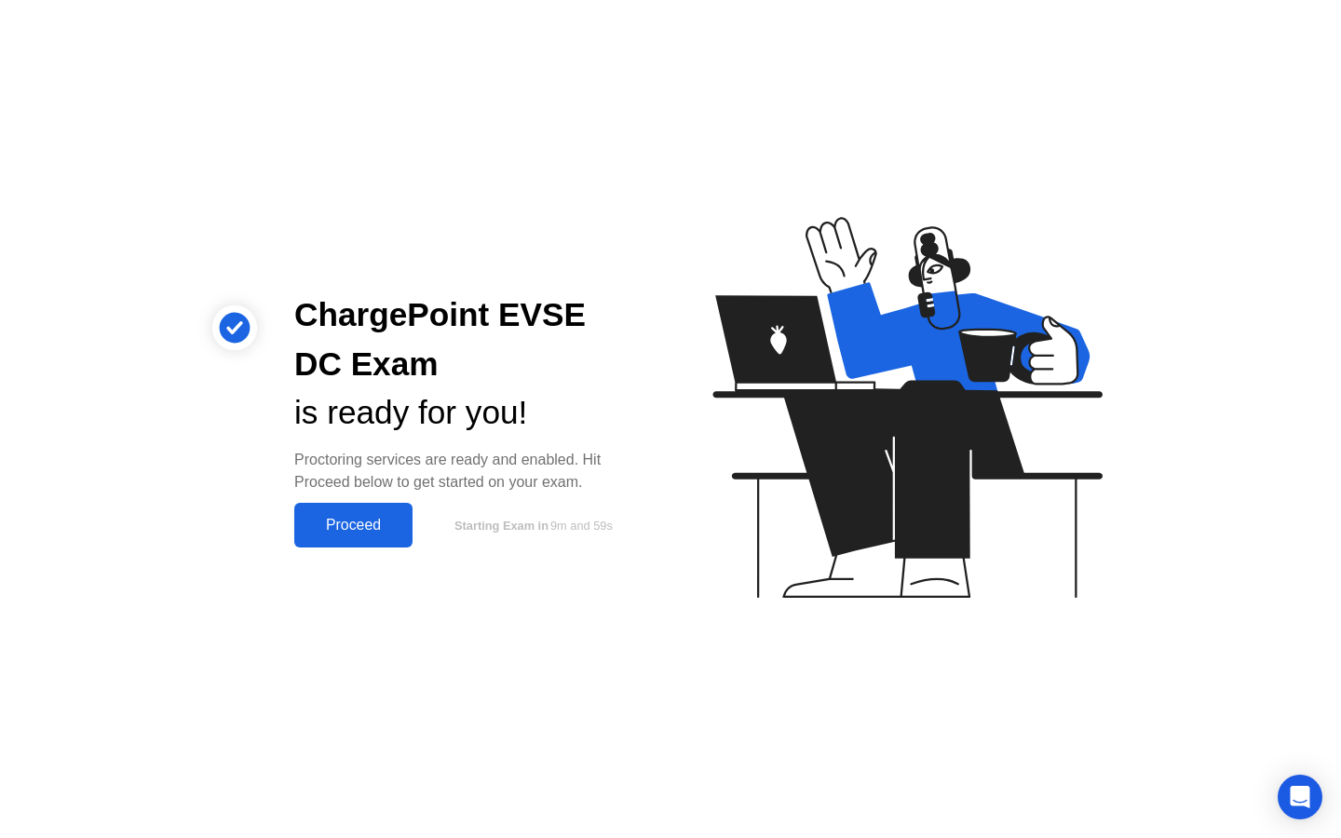
click at [320, 522] on div "Proceed" at bounding box center [353, 525] width 107 height 17
